Goal: Complete application form

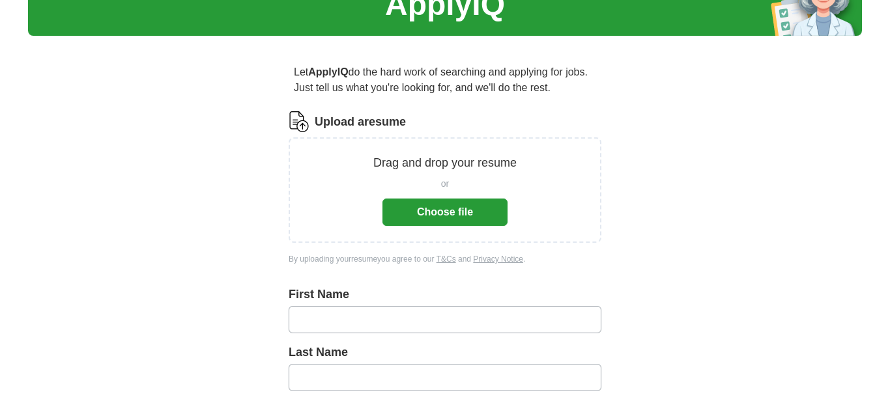
scroll to position [85, 0]
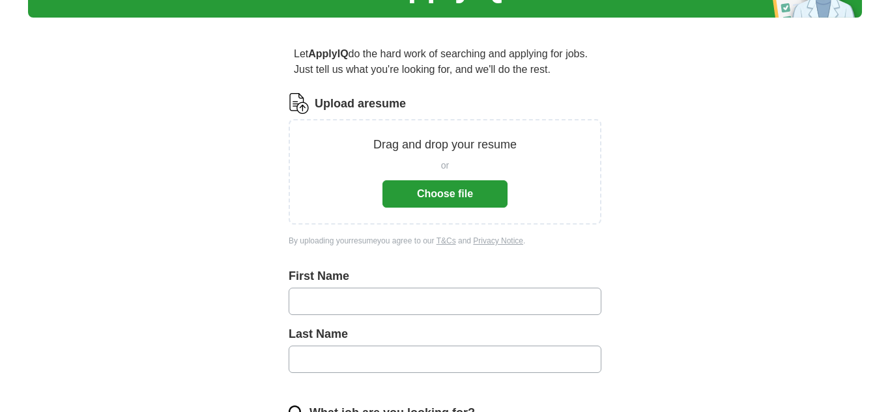
click at [448, 195] on button "Choose file" at bounding box center [444, 193] width 125 height 27
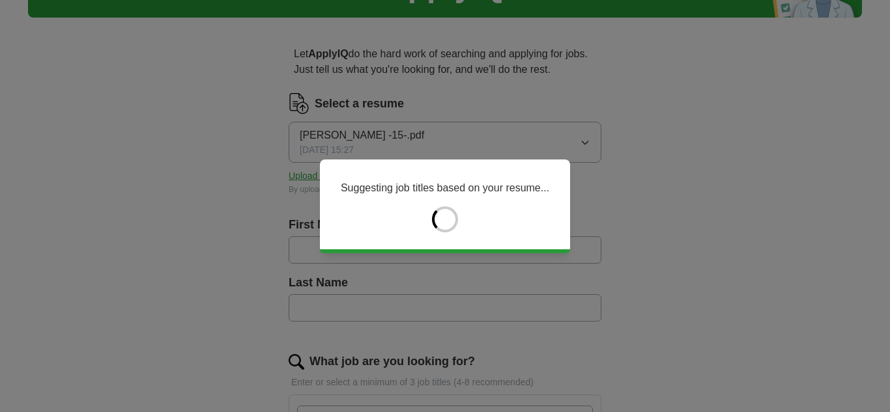
type input "********"
type input "*****"
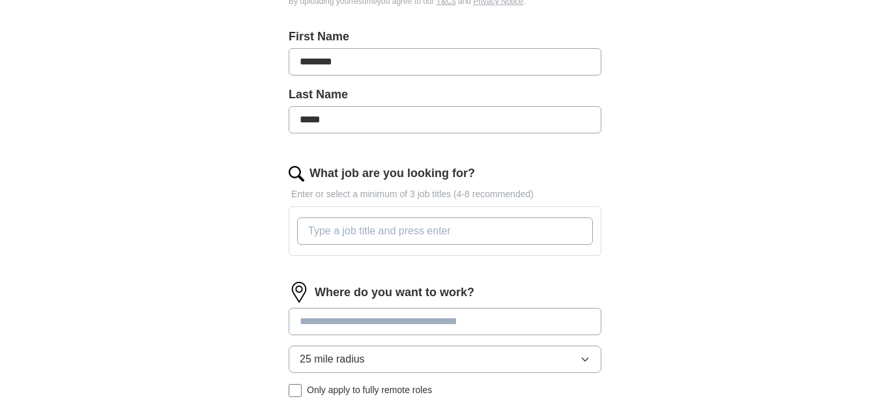
scroll to position [281, 0]
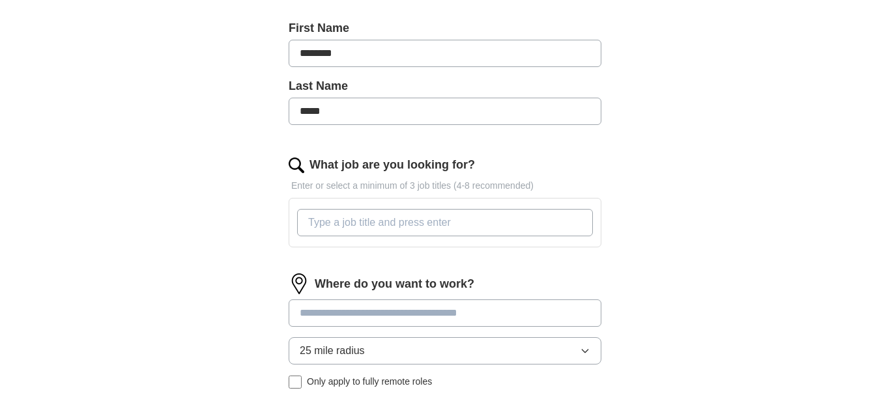
click at [458, 229] on input "What job are you looking for?" at bounding box center [445, 222] width 296 height 27
type input "Medical B"
click at [541, 312] on div "Where do you want to work? 25 mile radius Only apply to fully remote roles" at bounding box center [445, 337] width 313 height 126
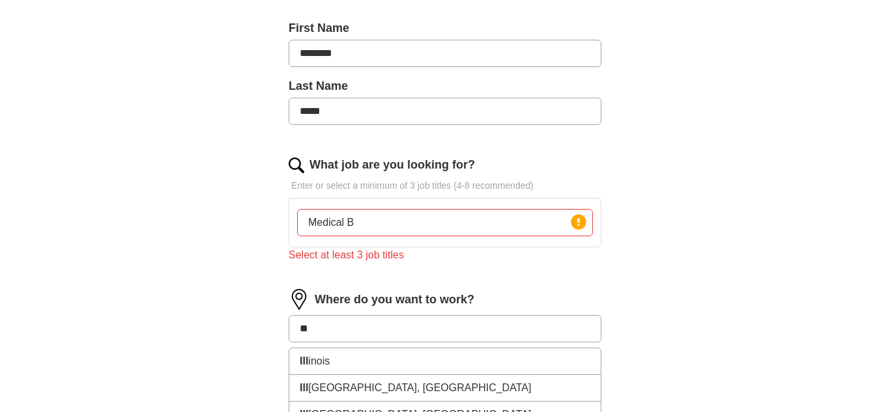
type input "*"
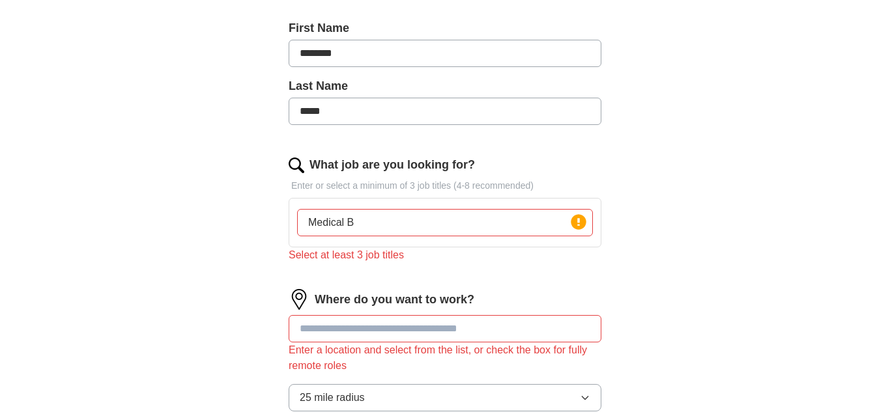
click at [431, 227] on input "Medical B" at bounding box center [445, 222] width 296 height 27
type input "Medical Billing"
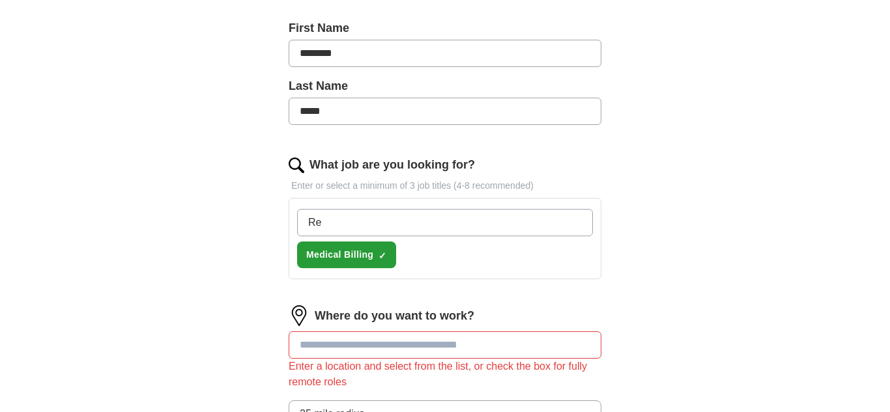
type input "R"
type input "Payment posting"
type input "R"
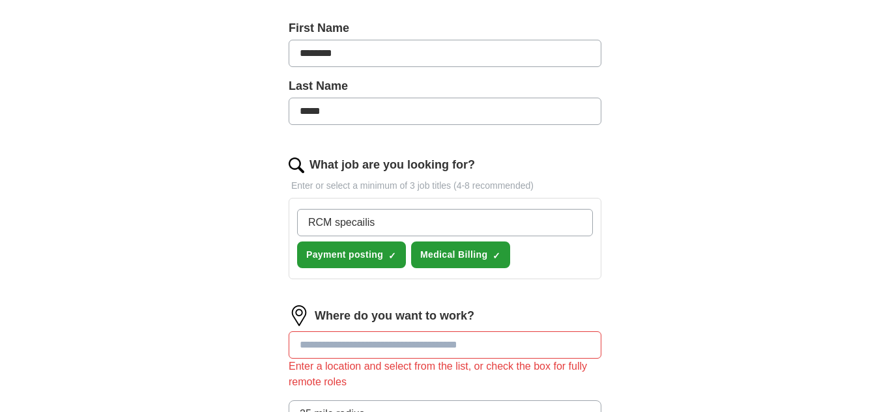
type input "RCM specailist"
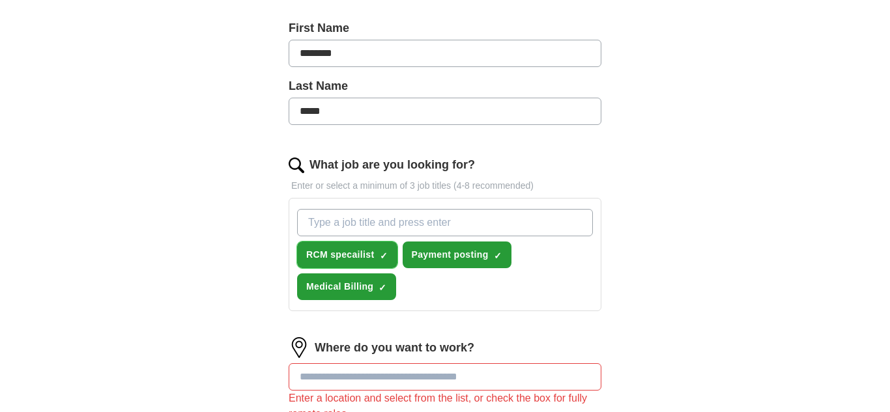
click at [360, 261] on span "RCM specailist" at bounding box center [340, 255] width 68 height 14
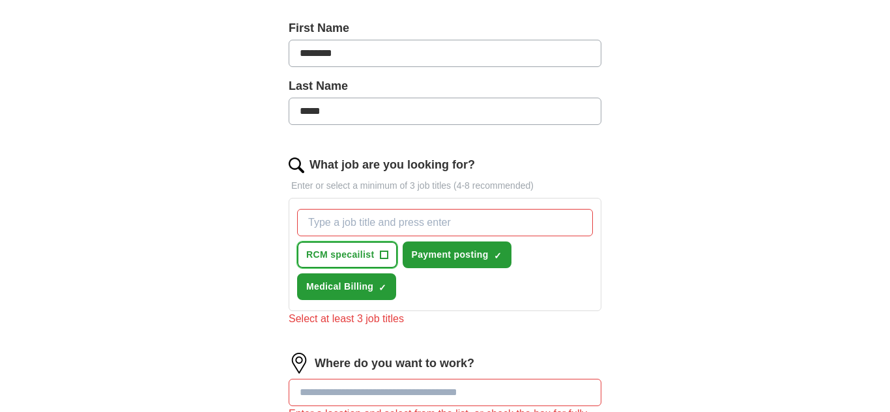
click at [365, 258] on span "RCM specailist" at bounding box center [340, 255] width 68 height 14
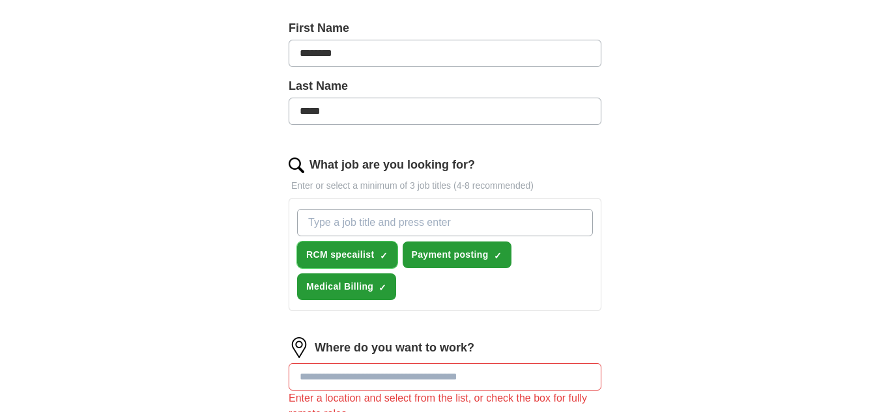
drag, startPoint x: 384, startPoint y: 256, endPoint x: 374, endPoint y: 247, distance: 13.4
click at [0, 0] on span "×" at bounding box center [0, 0] width 0 height 0
click at [357, 223] on input "What job are you looking for?" at bounding box center [445, 222] width 296 height 27
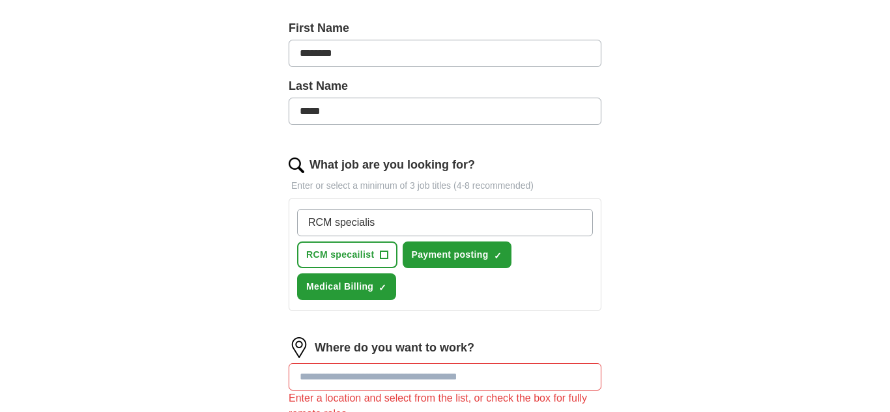
type input "RCM specialist"
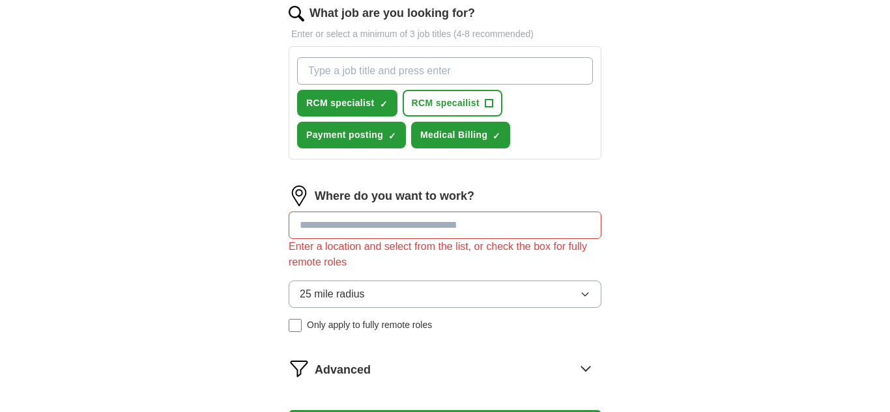
scroll to position [434, 0]
click at [440, 227] on input at bounding box center [445, 224] width 313 height 27
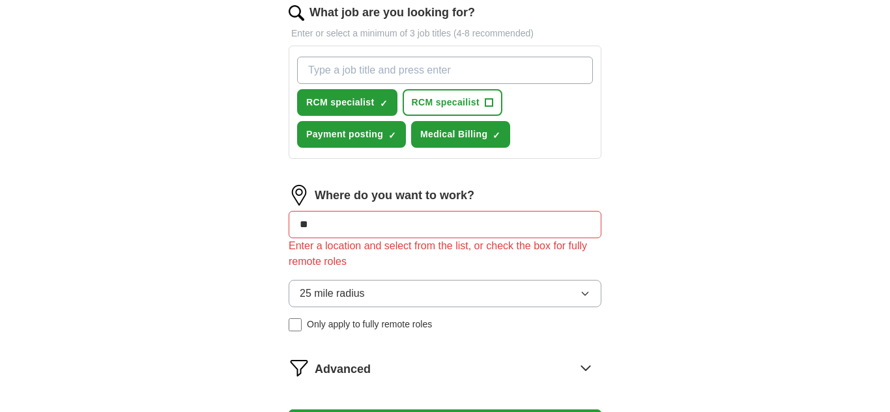
type input "*"
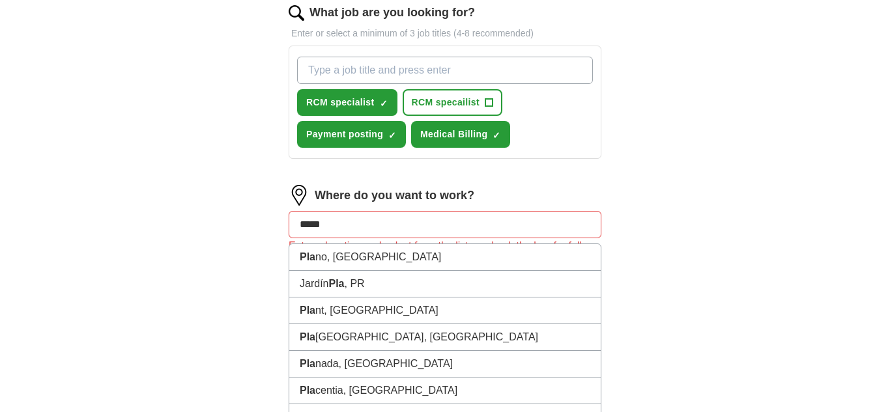
type input "******"
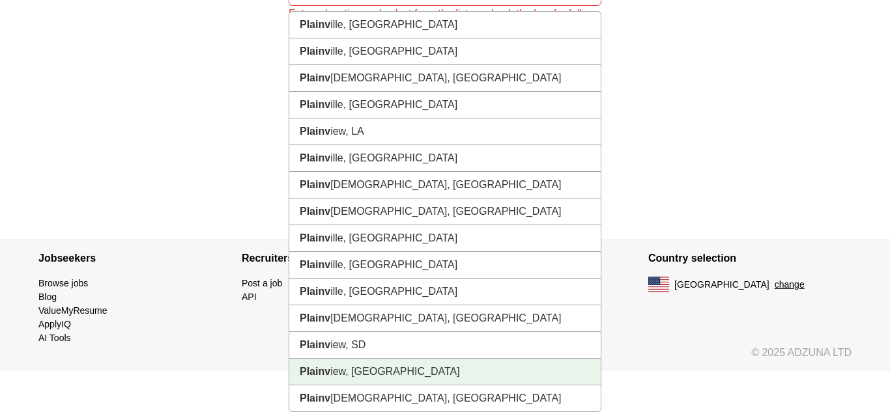
drag, startPoint x: 412, startPoint y: 369, endPoint x: 505, endPoint y: 356, distance: 93.5
click at [412, 367] on li "Plainv iew, [GEOGRAPHIC_DATA]" at bounding box center [444, 372] width 311 height 27
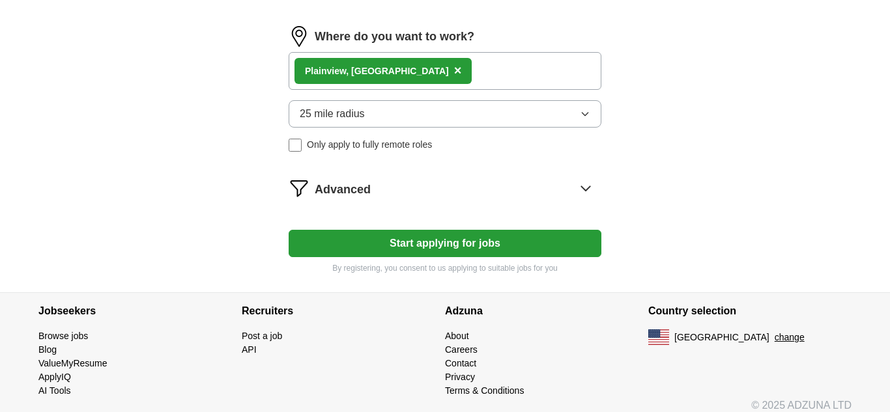
scroll to position [592, 0]
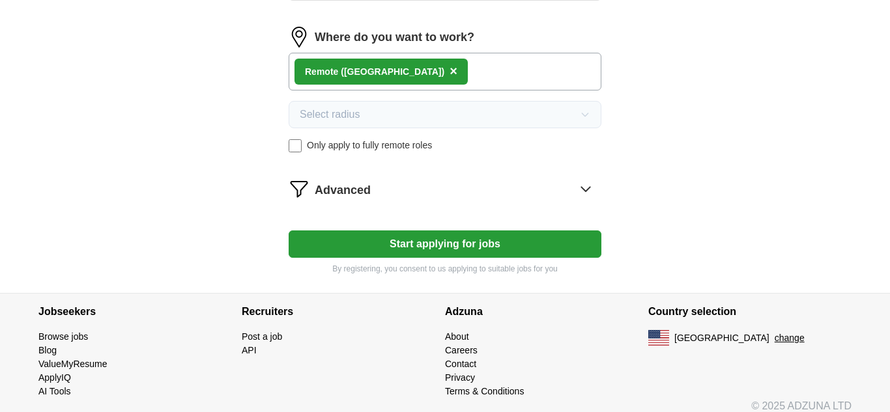
click at [522, 245] on button "Start applying for jobs" at bounding box center [445, 244] width 313 height 27
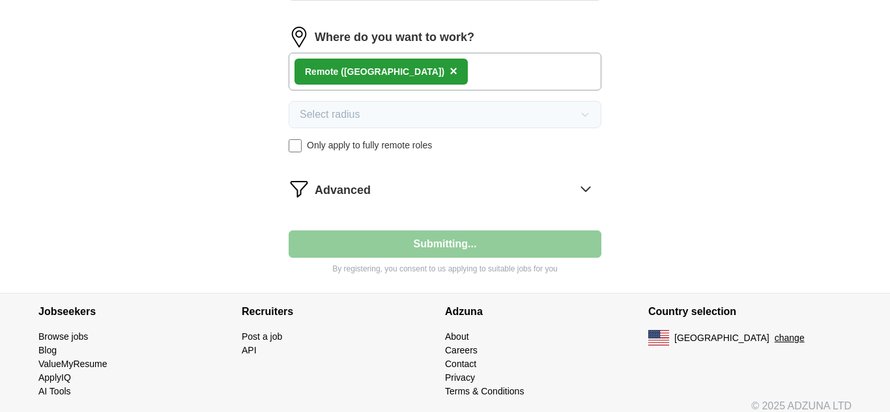
select select "**"
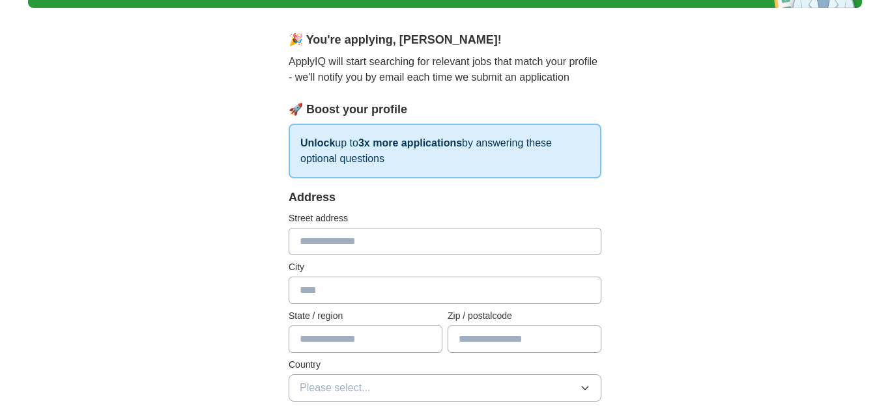
scroll to position [105, 0]
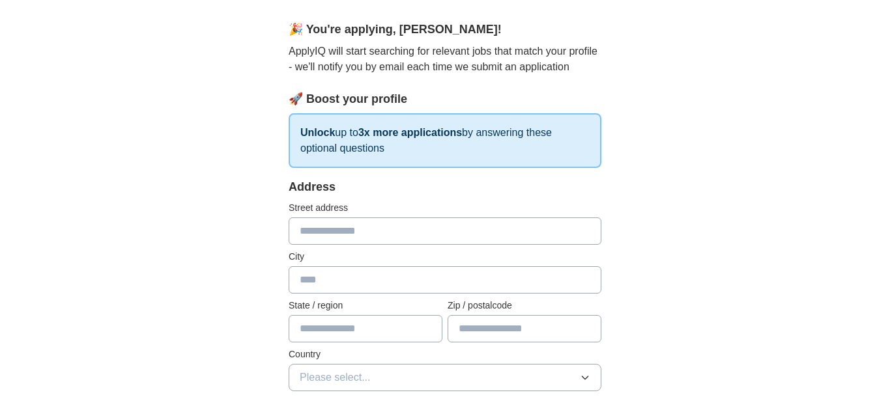
click at [402, 237] on input "text" at bounding box center [445, 231] width 313 height 27
type input "**********"
type input "*********"
type input "**"
type input "*****"
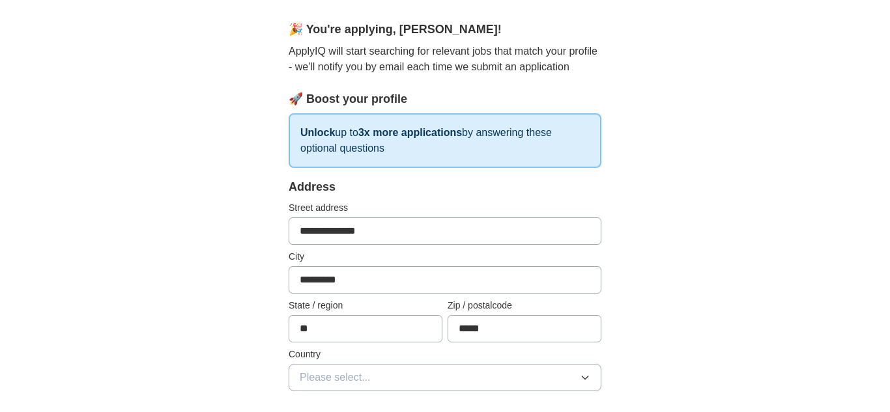
type input "**********"
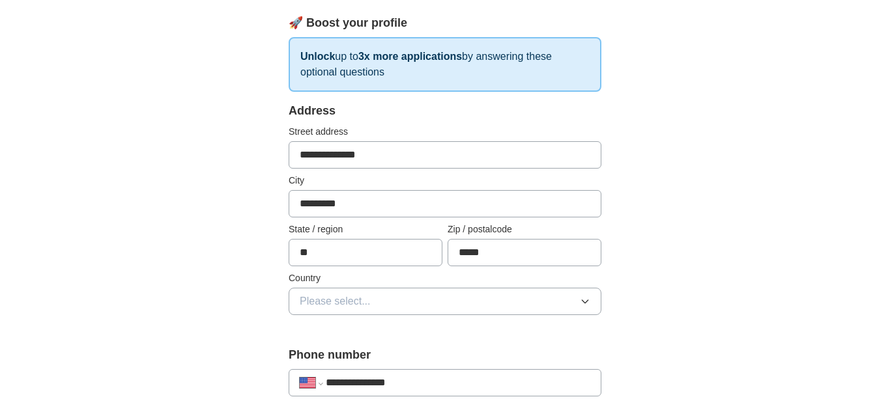
scroll to position [192, 0]
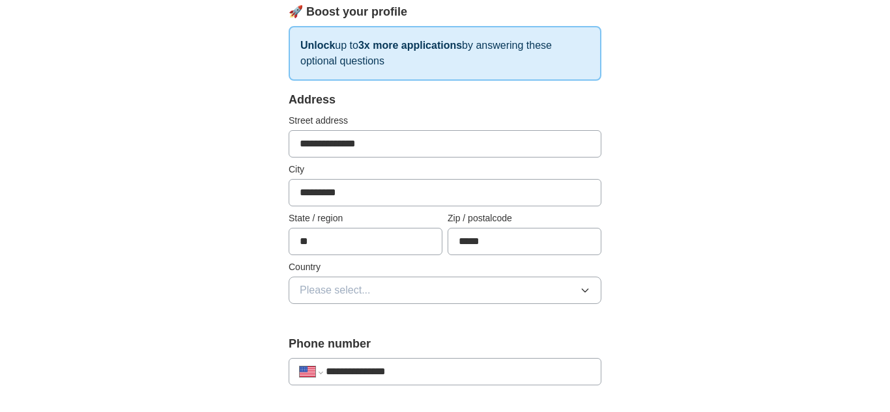
click at [392, 294] on button "Please select..." at bounding box center [445, 290] width 313 height 27
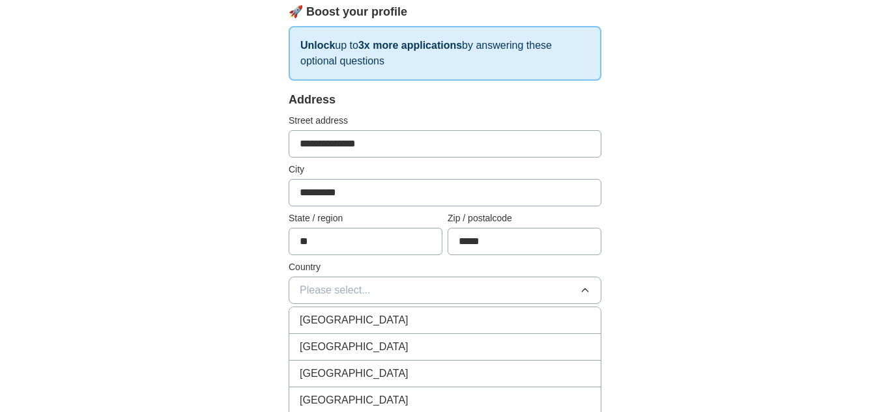
click at [396, 356] on li "[GEOGRAPHIC_DATA]" at bounding box center [444, 347] width 311 height 27
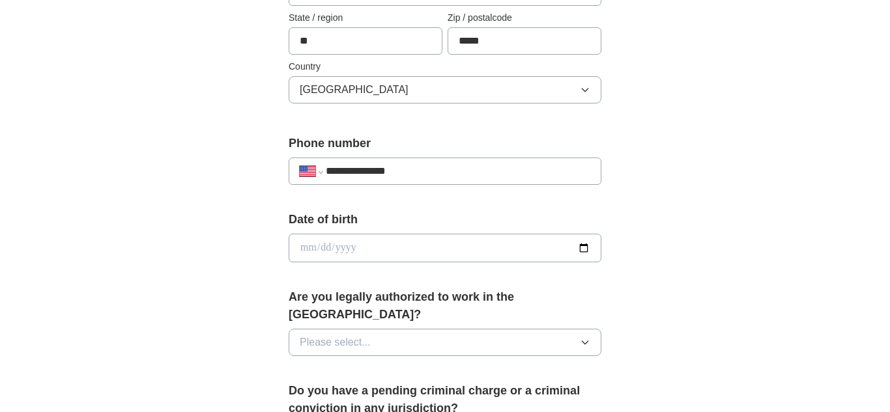
scroll to position [399, 0]
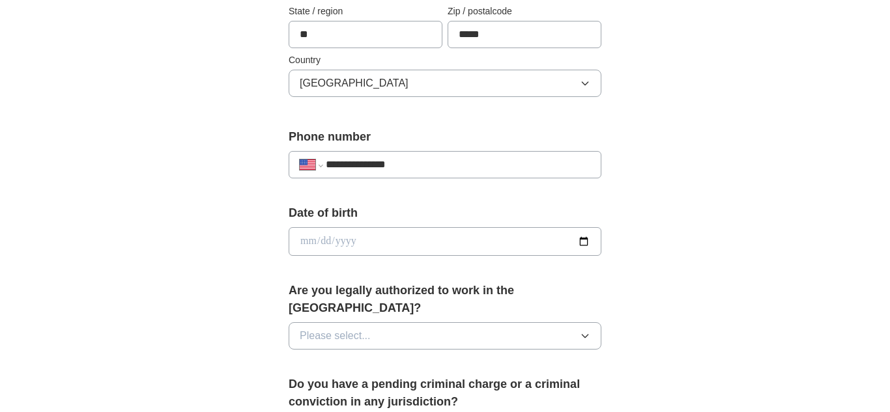
click at [470, 252] on input "date" at bounding box center [445, 241] width 313 height 29
type input "**********"
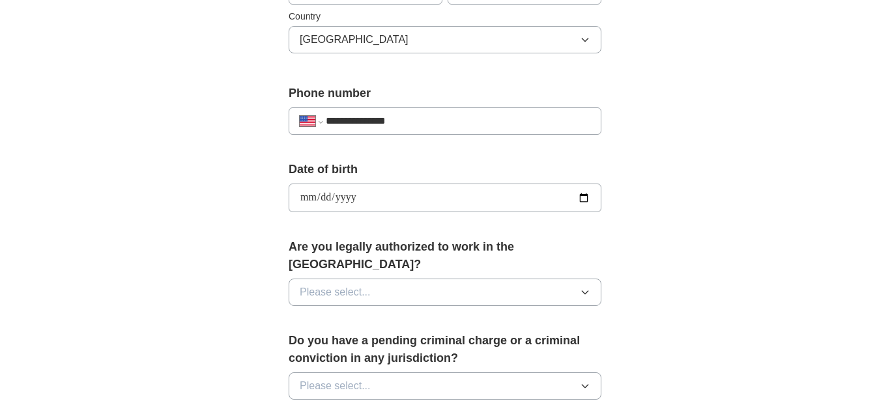
scroll to position [454, 0]
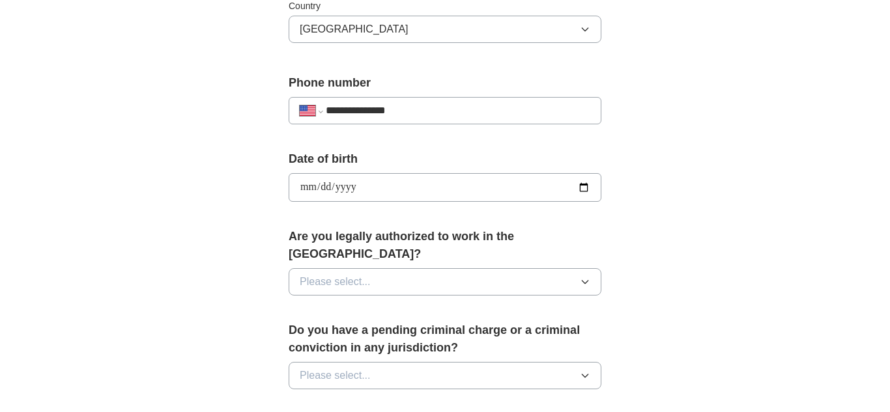
click at [395, 272] on button "Please select..." at bounding box center [445, 281] width 313 height 27
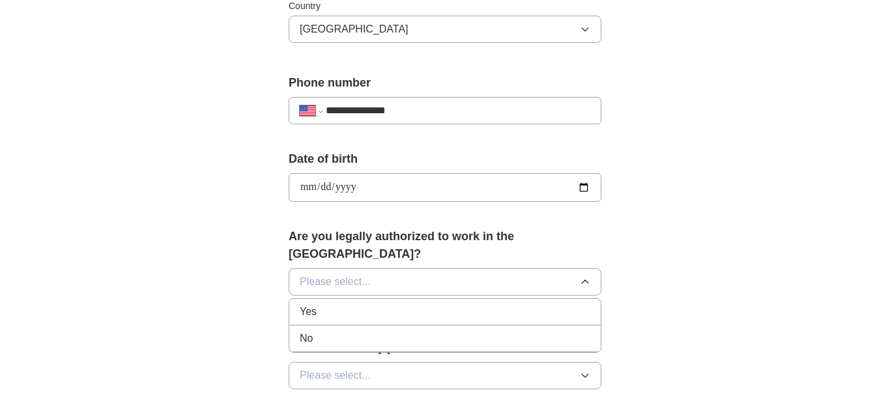
click at [392, 305] on li "Yes" at bounding box center [444, 312] width 311 height 27
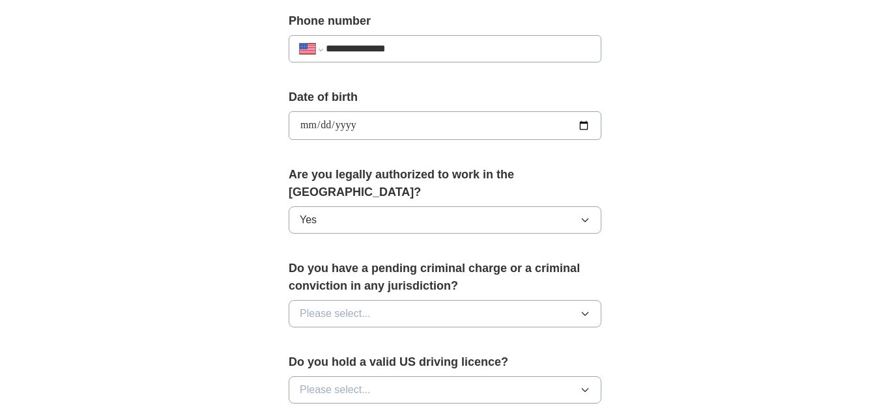
scroll to position [547, 0]
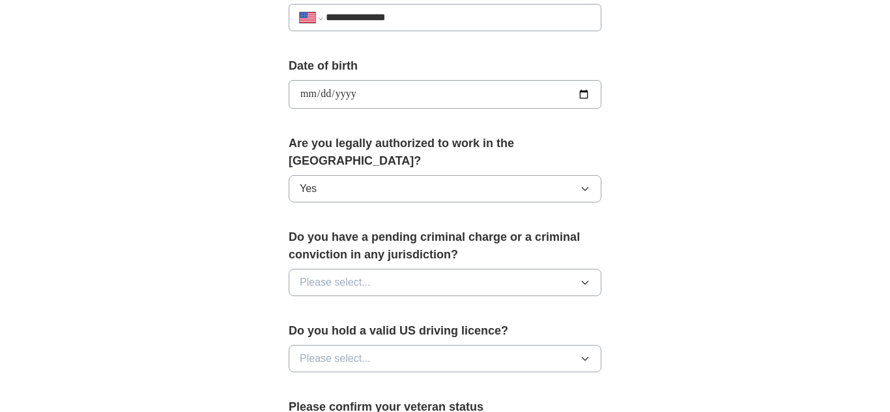
drag, startPoint x: 478, startPoint y: 270, endPoint x: 467, endPoint y: 273, distance: 12.2
click at [478, 270] on button "Please select..." at bounding box center [445, 282] width 313 height 27
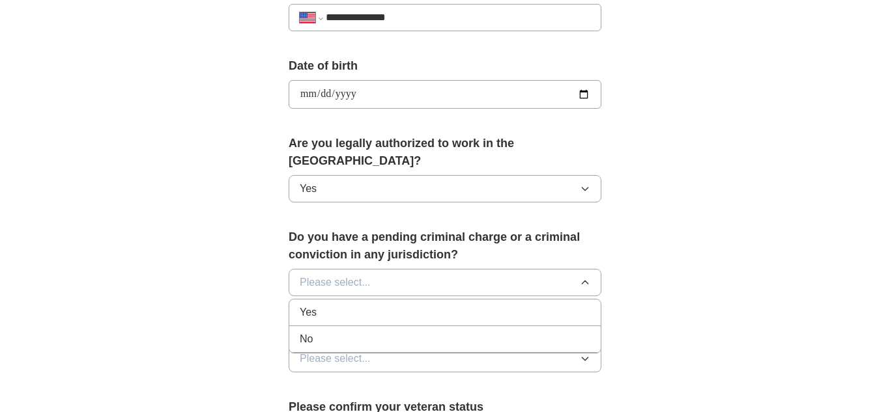
click at [408, 332] on div "No" at bounding box center [445, 340] width 291 height 16
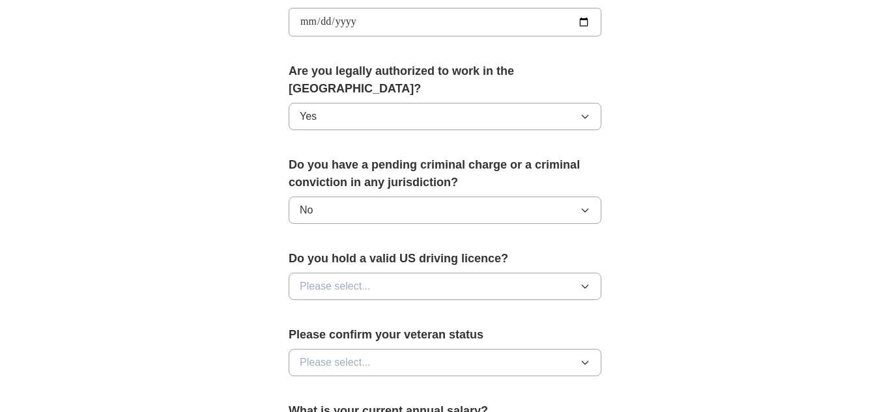
scroll to position [627, 0]
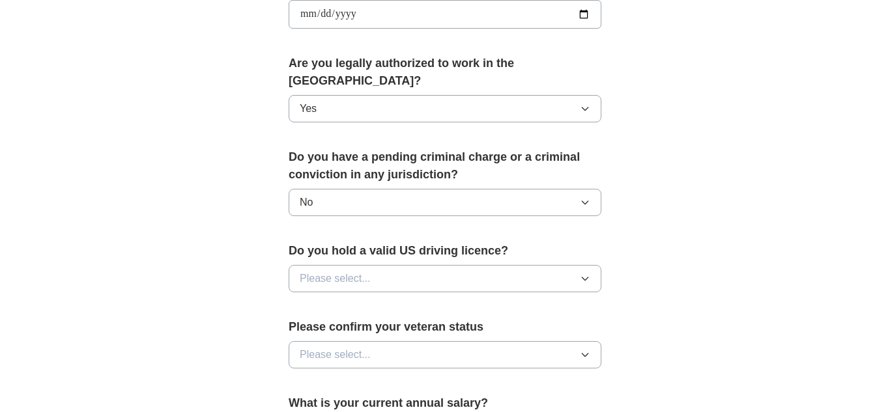
click at [374, 268] on button "Please select..." at bounding box center [445, 278] width 313 height 27
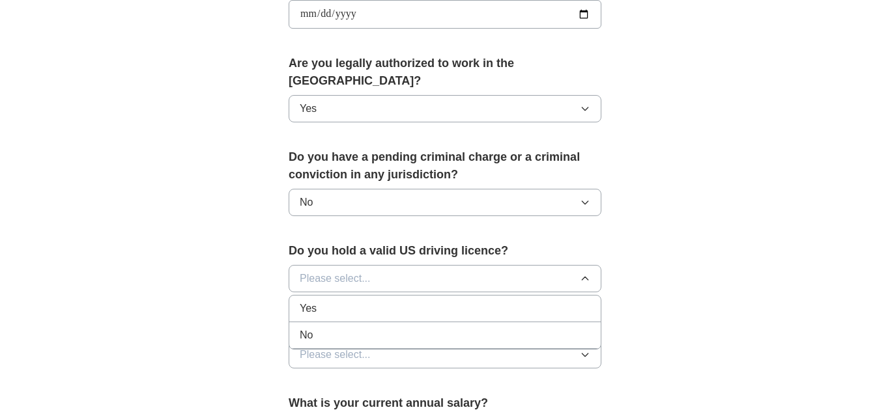
click at [360, 301] on div "Yes" at bounding box center [445, 309] width 291 height 16
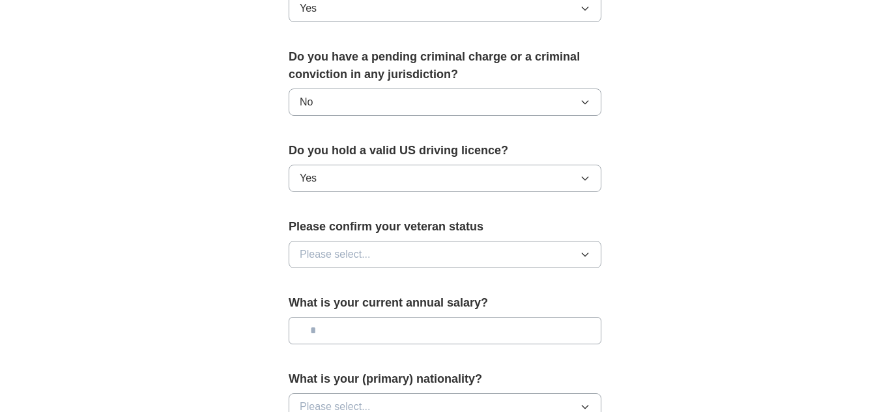
scroll to position [734, 0]
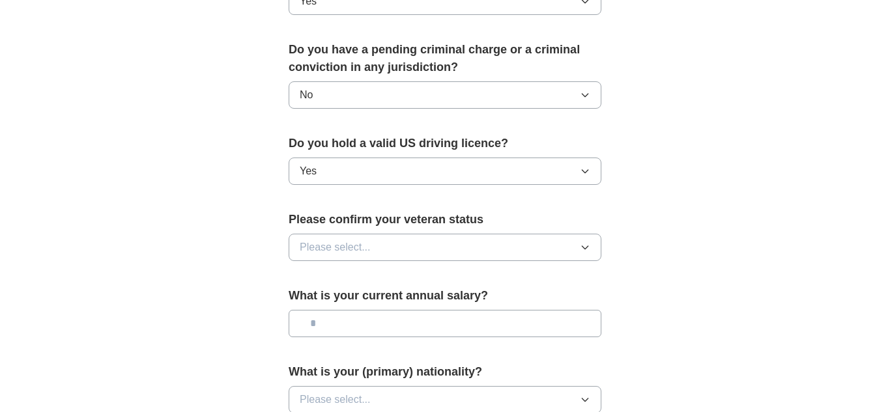
click at [360, 240] on span "Please select..." at bounding box center [335, 248] width 71 height 16
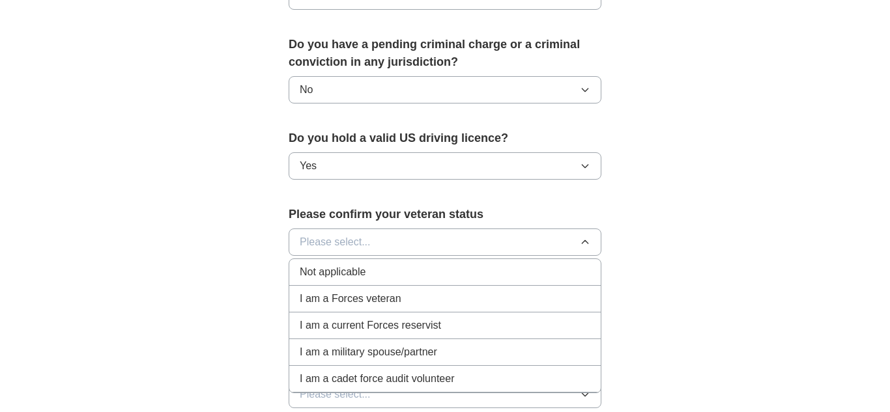
scroll to position [741, 0]
click at [396, 263] on li "Not applicable" at bounding box center [444, 271] width 311 height 27
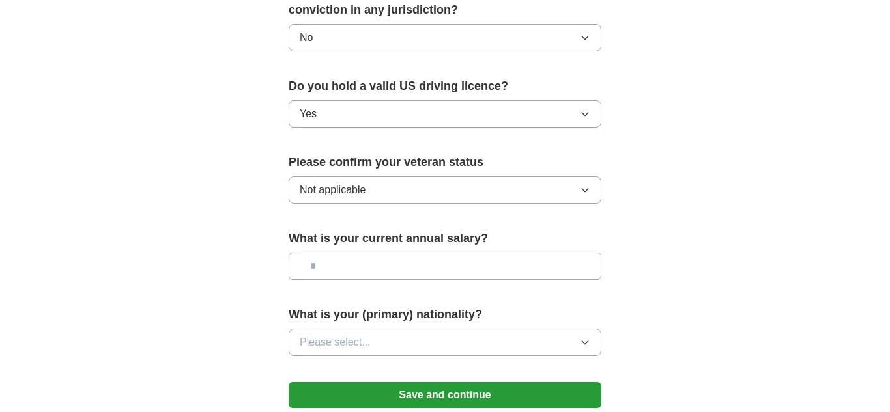
scroll to position [813, 0]
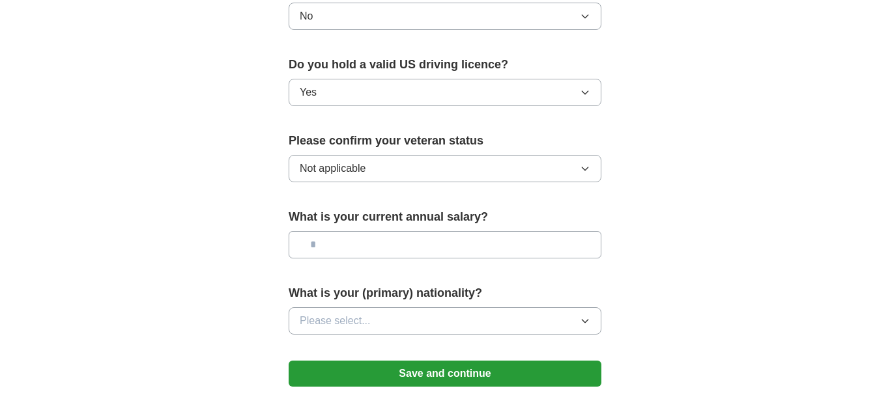
click at [406, 235] on input "text" at bounding box center [445, 244] width 313 height 27
type input "***"
click at [415, 314] on button "Please select..." at bounding box center [445, 321] width 313 height 27
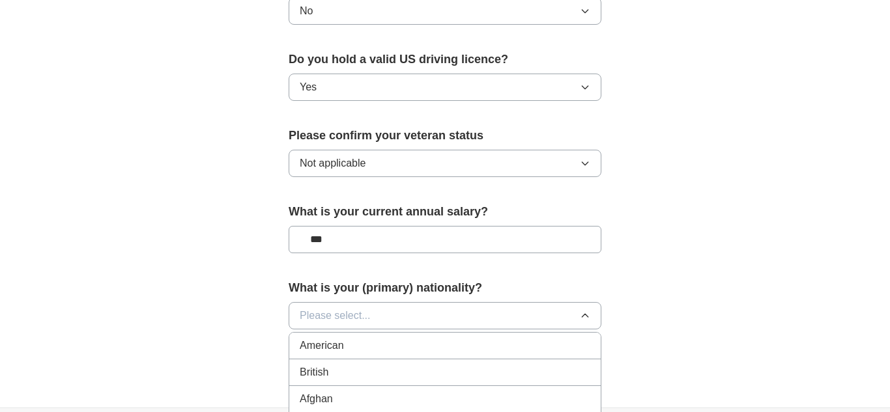
scroll to position [820, 0]
click at [435, 337] on div "American" at bounding box center [445, 345] width 291 height 16
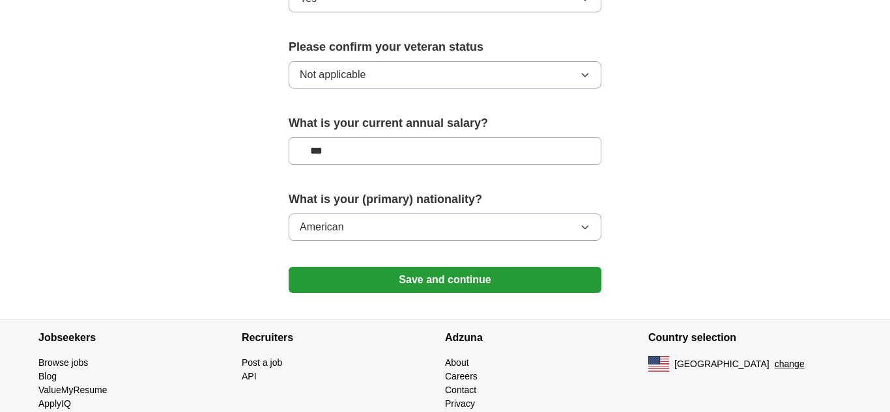
scroll to position [908, 0]
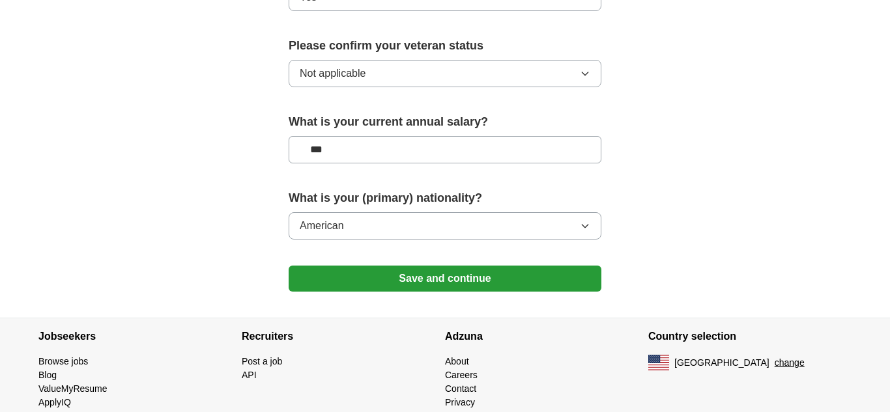
click at [350, 274] on button "Save and continue" at bounding box center [445, 279] width 313 height 26
